Goal: Ask a question

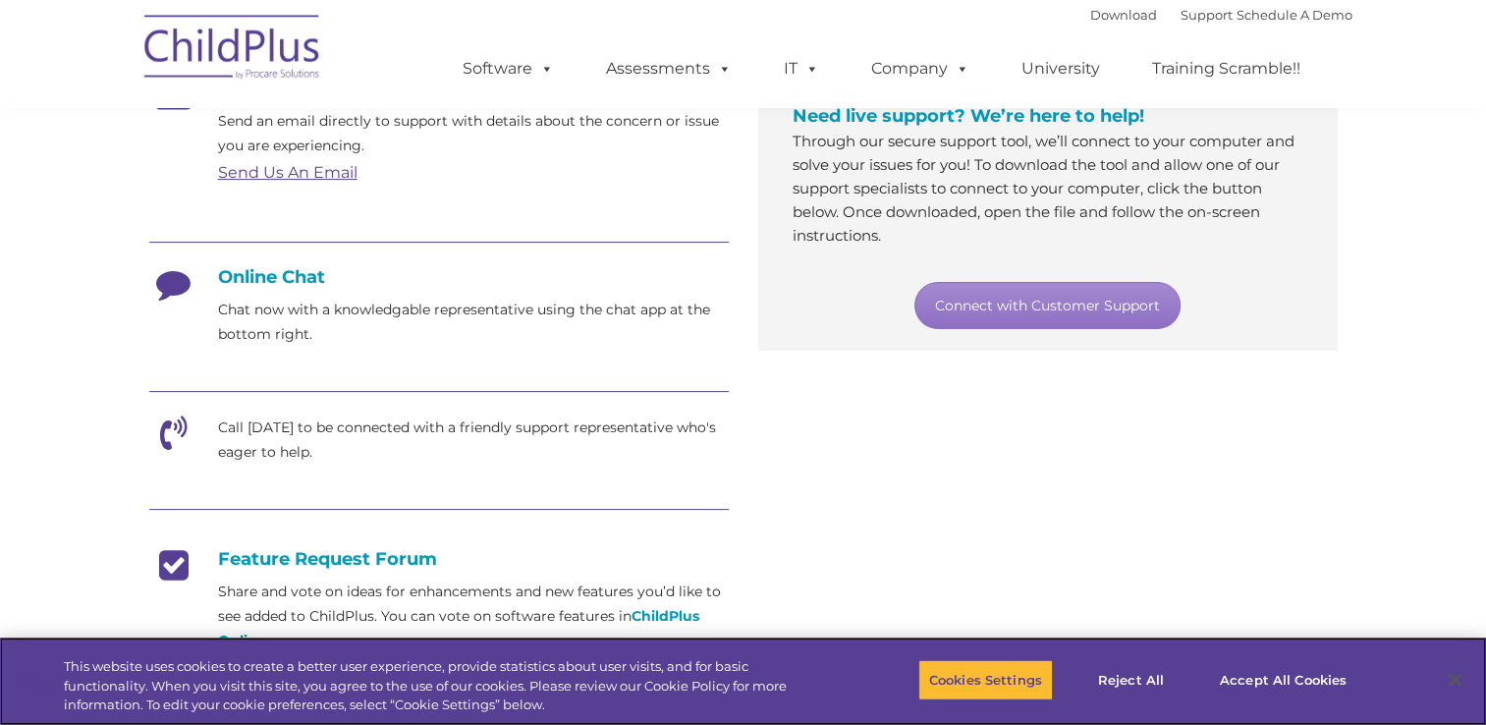
scroll to position [398, 0]
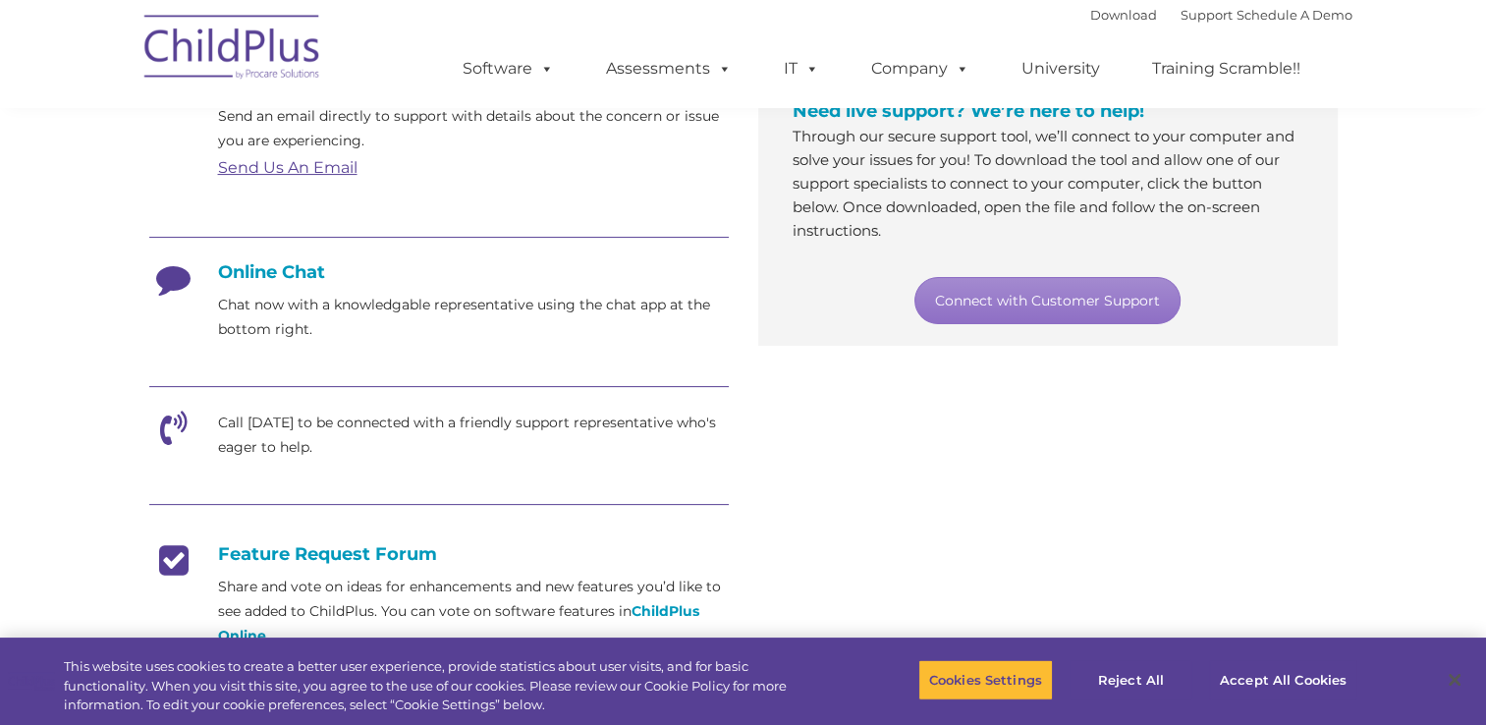
click at [293, 269] on h4 "Online Chat" at bounding box center [438, 272] width 579 height 22
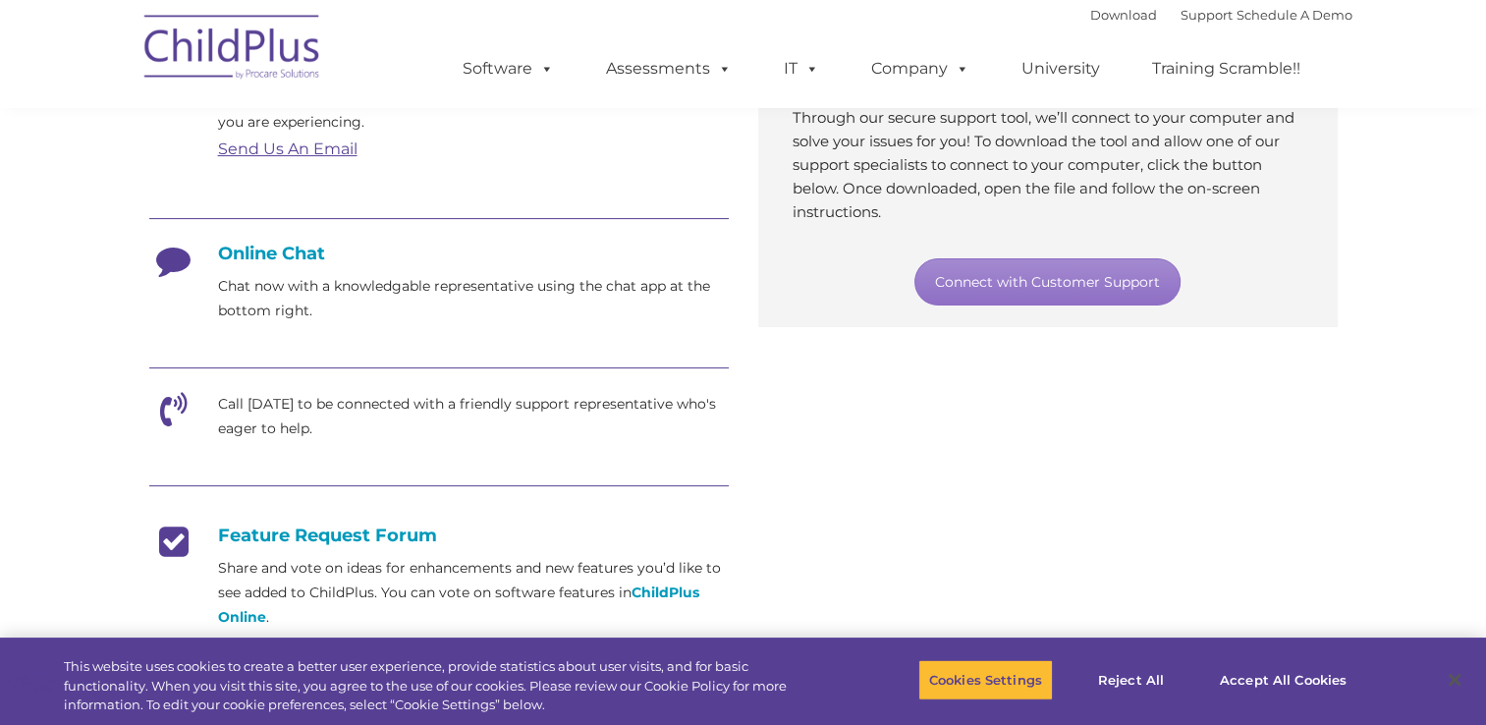
scroll to position [408, 0]
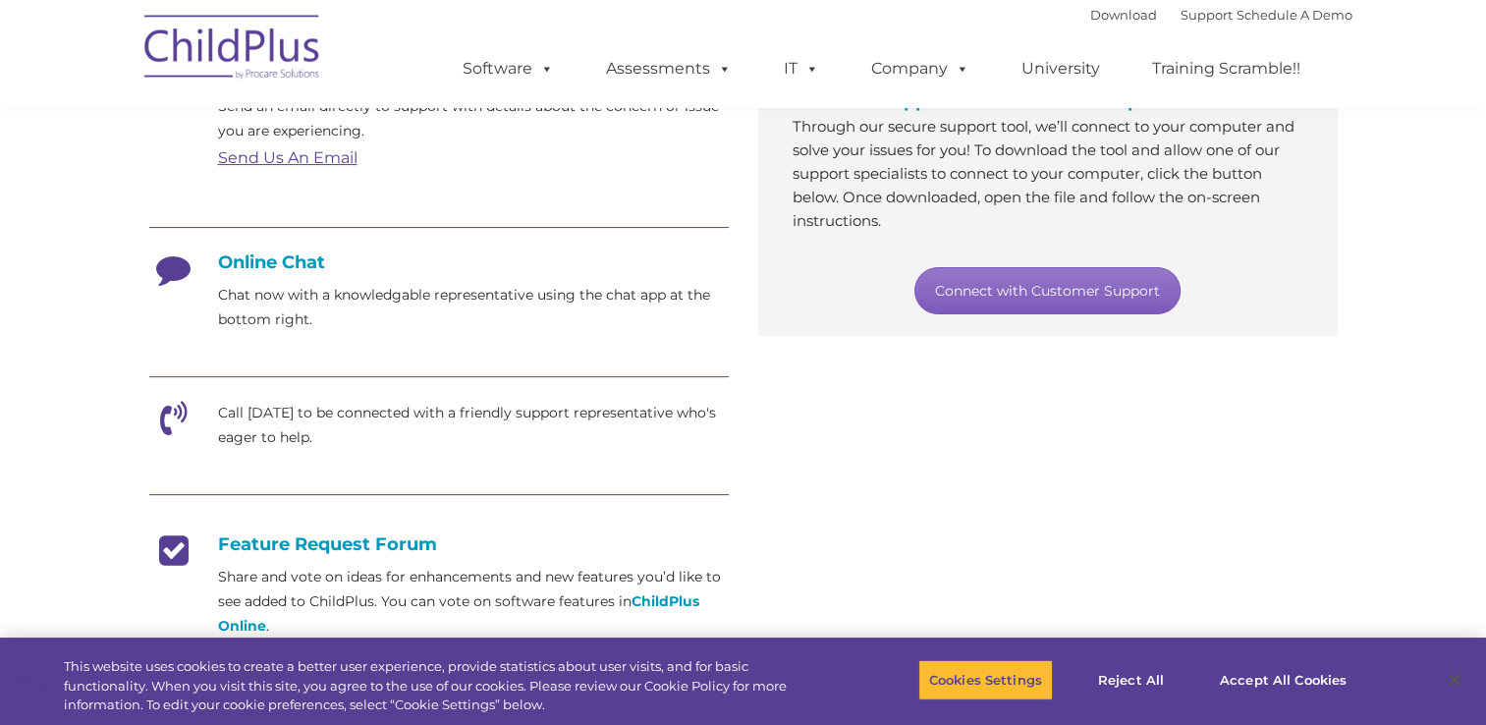
click at [990, 308] on link "Connect with Customer Support" at bounding box center [1047, 290] width 266 height 47
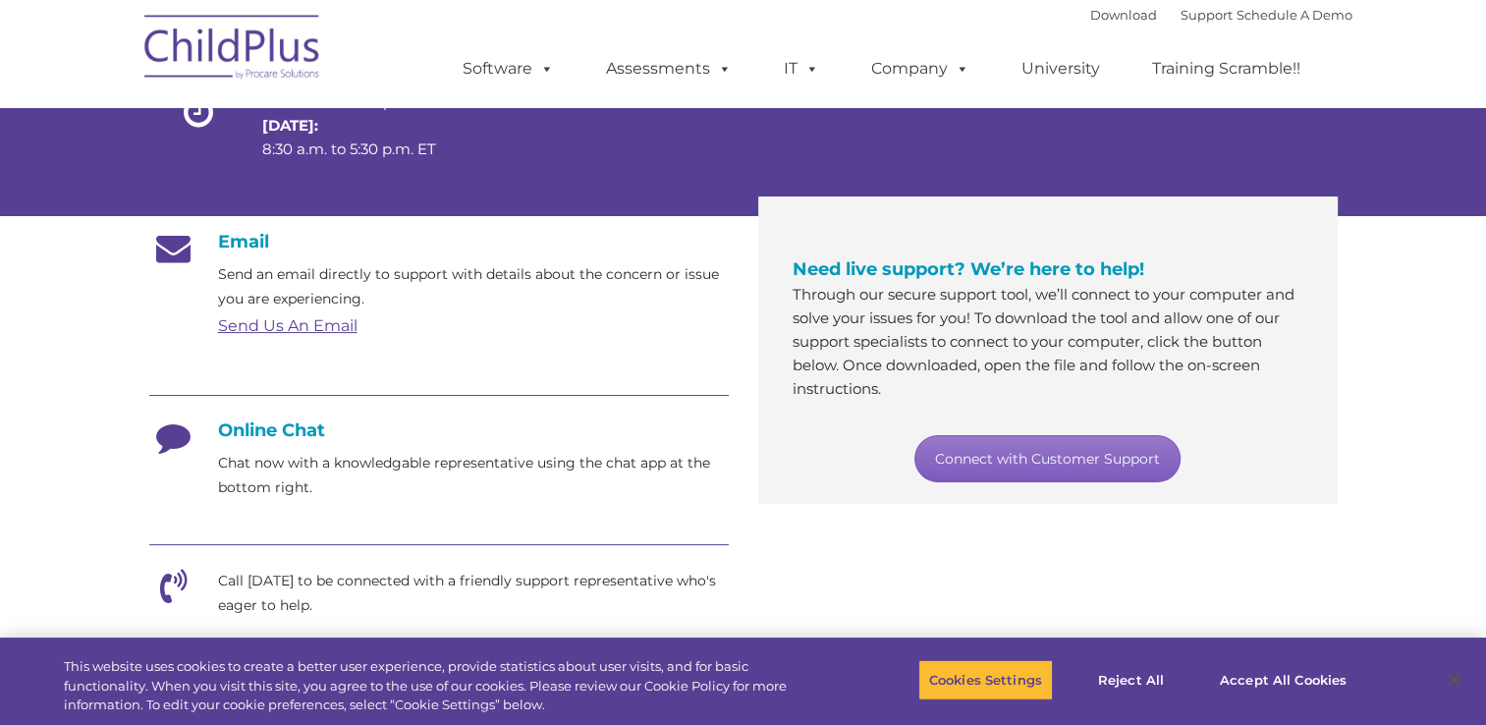
scroll to position [202, 0]
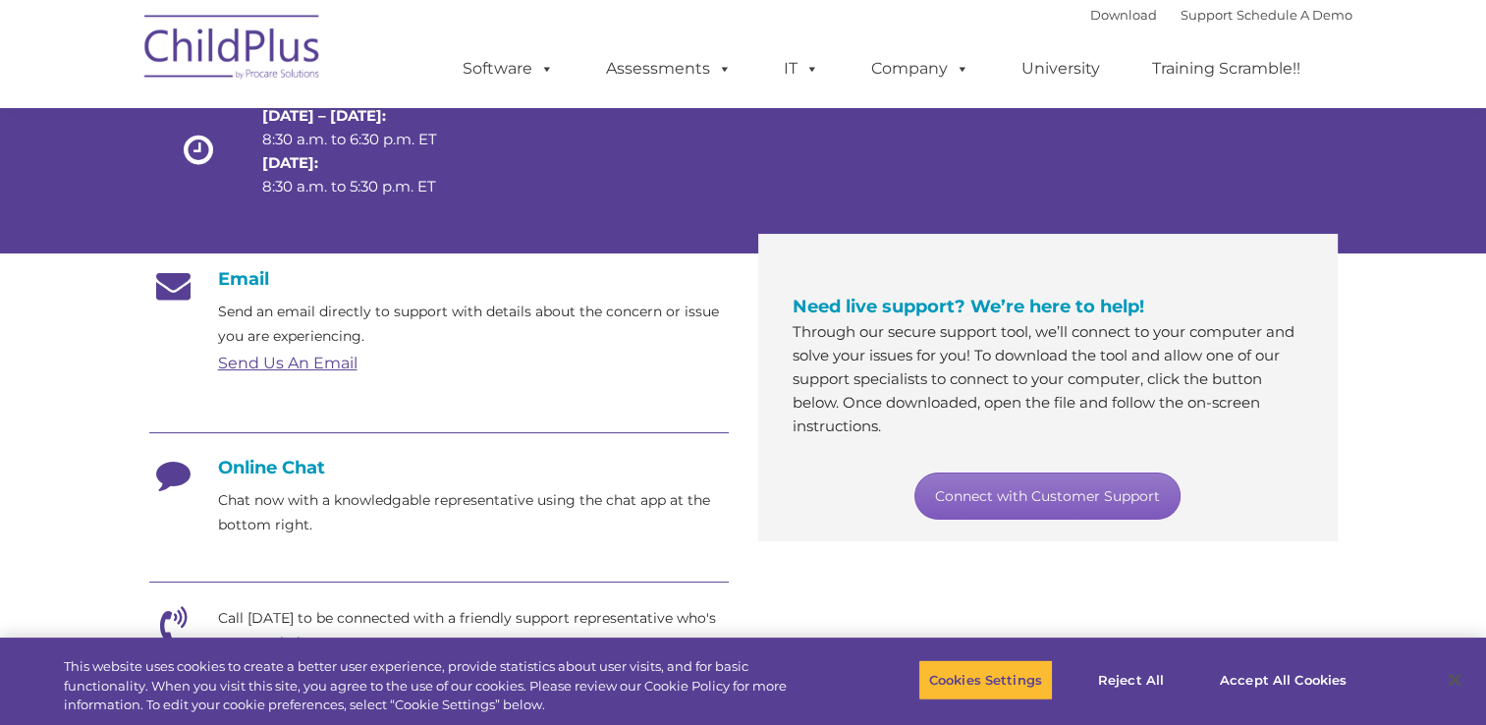
click at [1061, 493] on link "Connect with Customer Support" at bounding box center [1047, 495] width 266 height 47
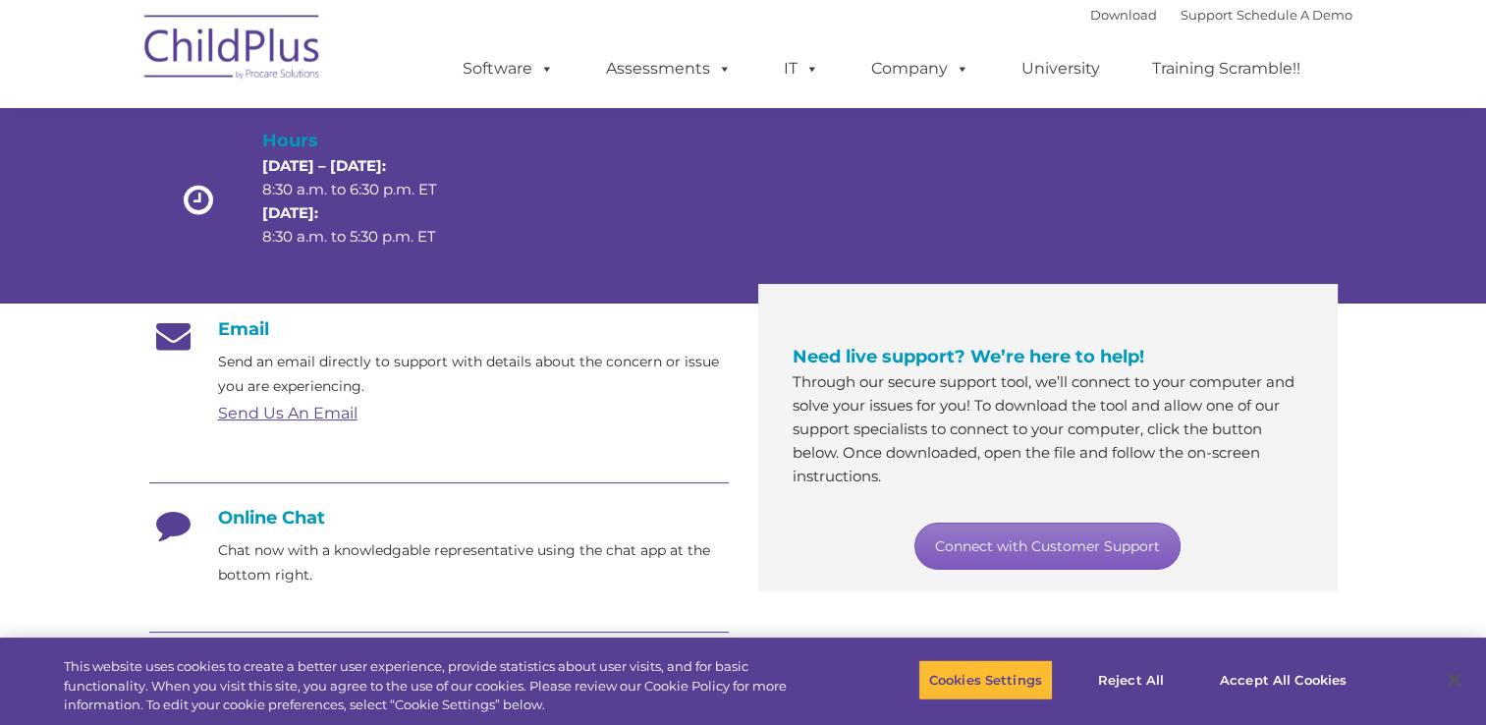
scroll to position [0, 0]
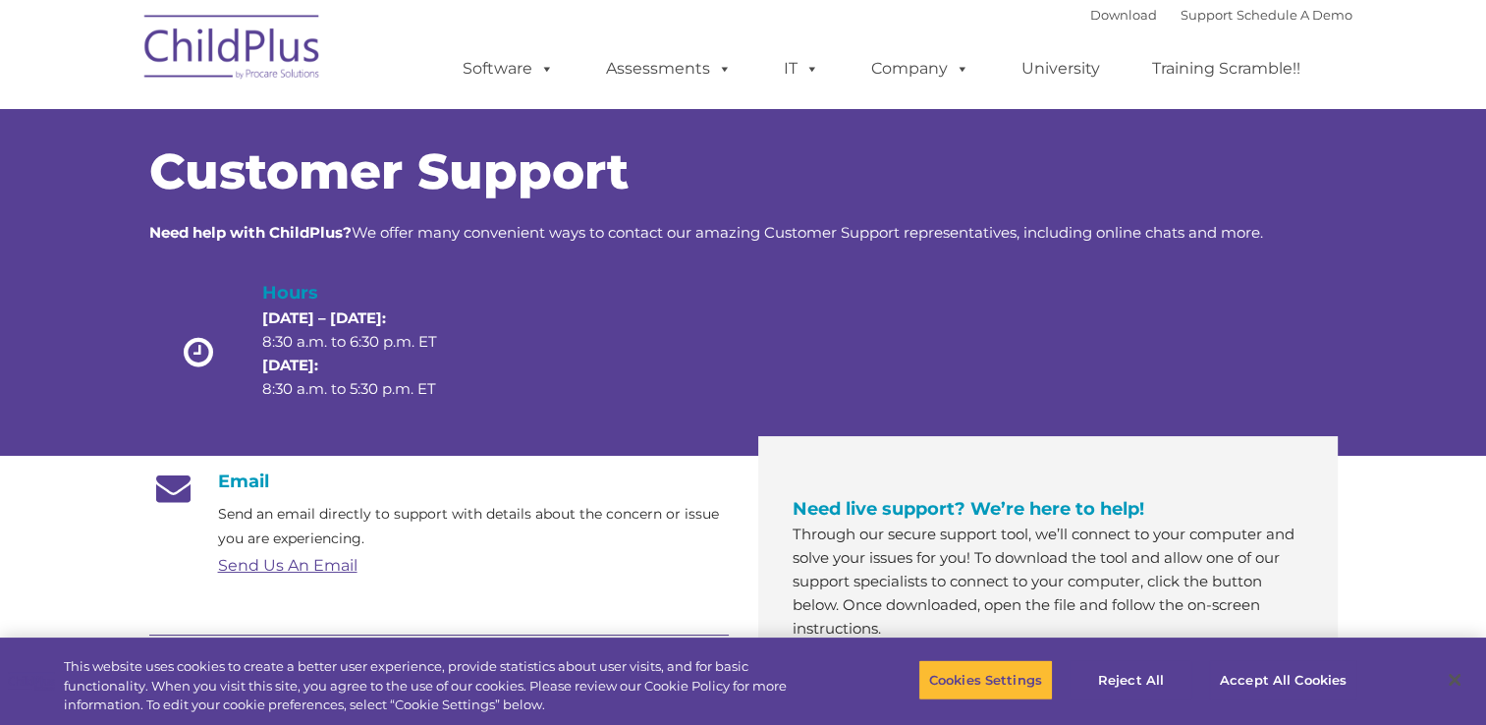
click at [1176, 23] on div "Download Support | Schedule A Demo " at bounding box center [1221, 14] width 262 height 29
click at [1180, 18] on link "Support" at bounding box center [1206, 15] width 52 height 16
